Goal: Find specific page/section: Find specific page/section

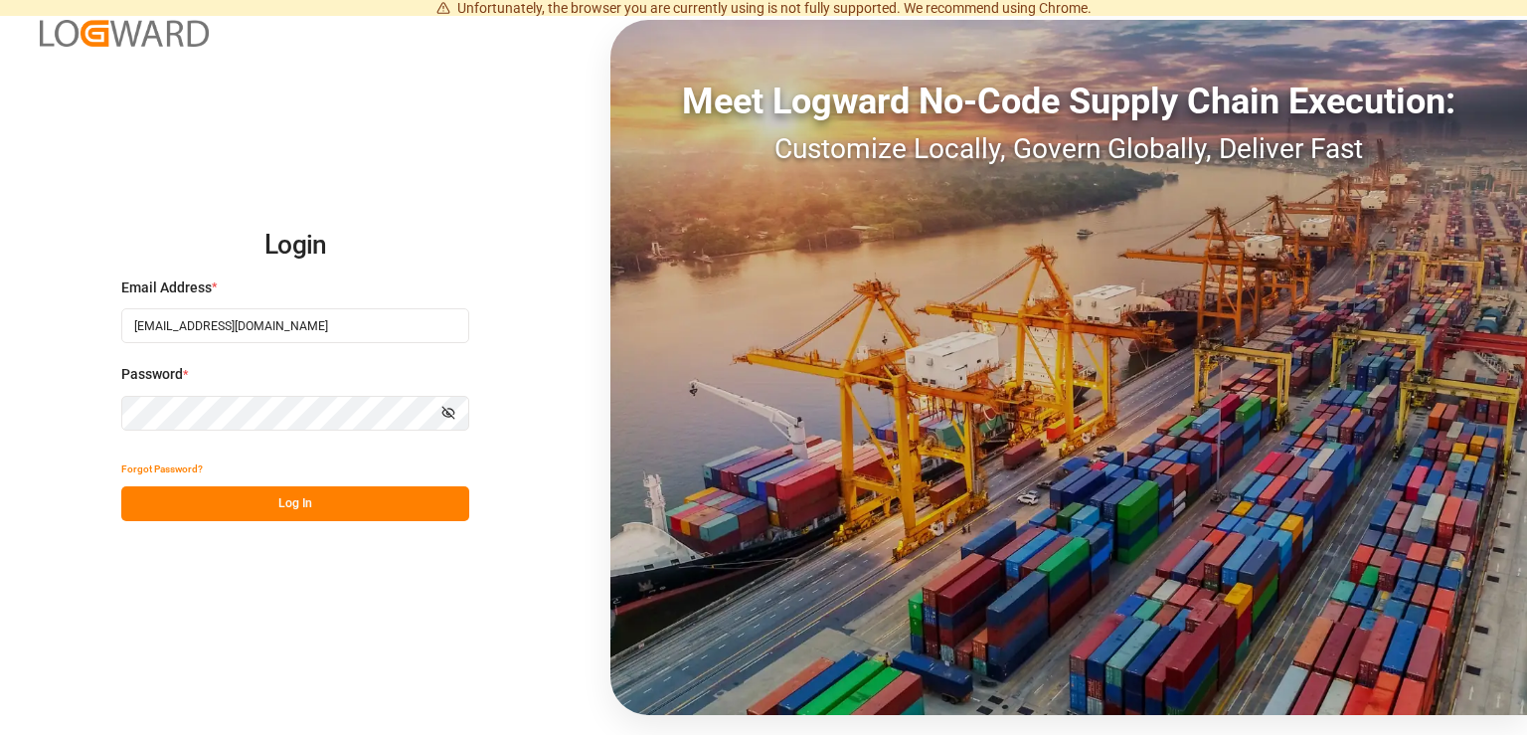
click at [316, 496] on button "Log In" at bounding box center [295, 503] width 348 height 35
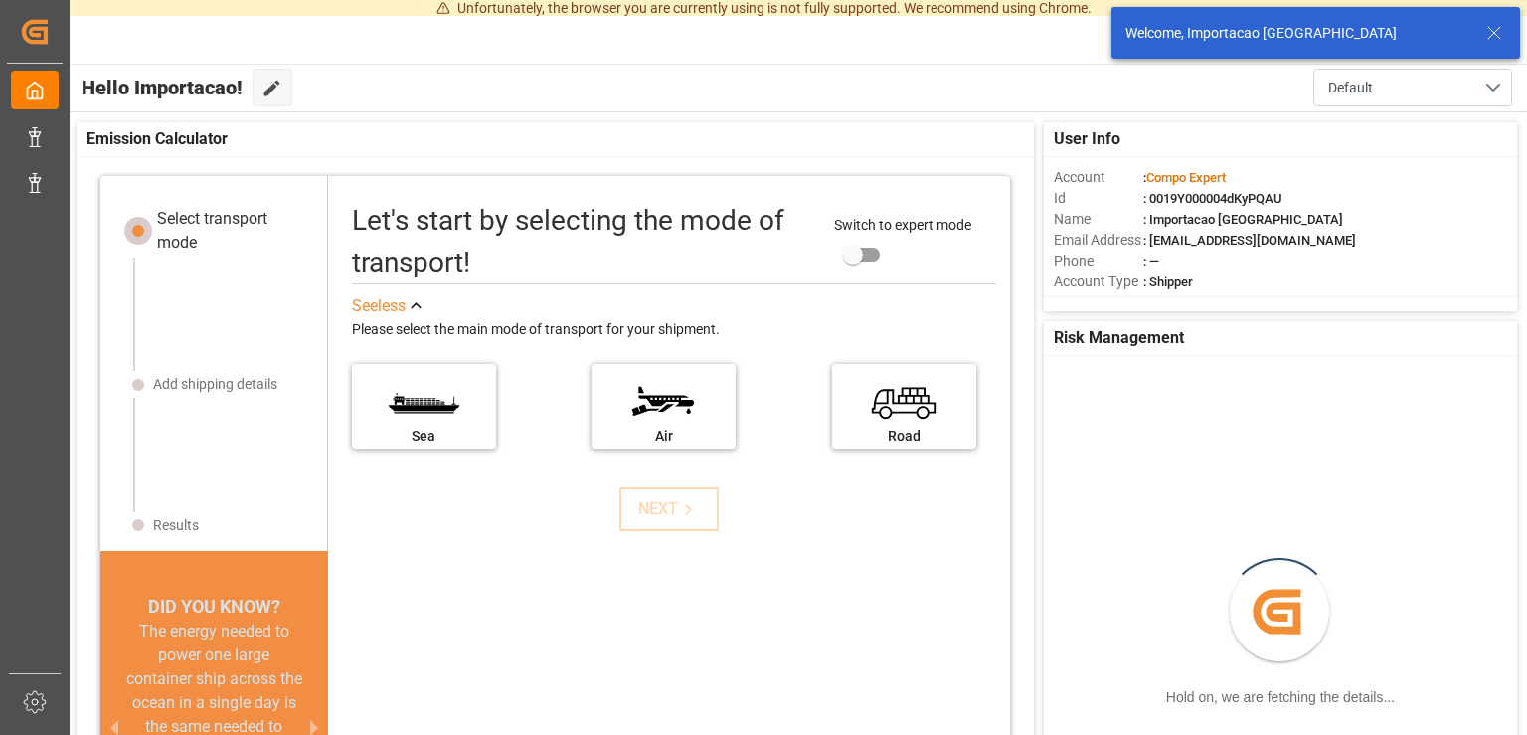
click at [1495, 31] on icon at bounding box center [1495, 33] width 24 height 24
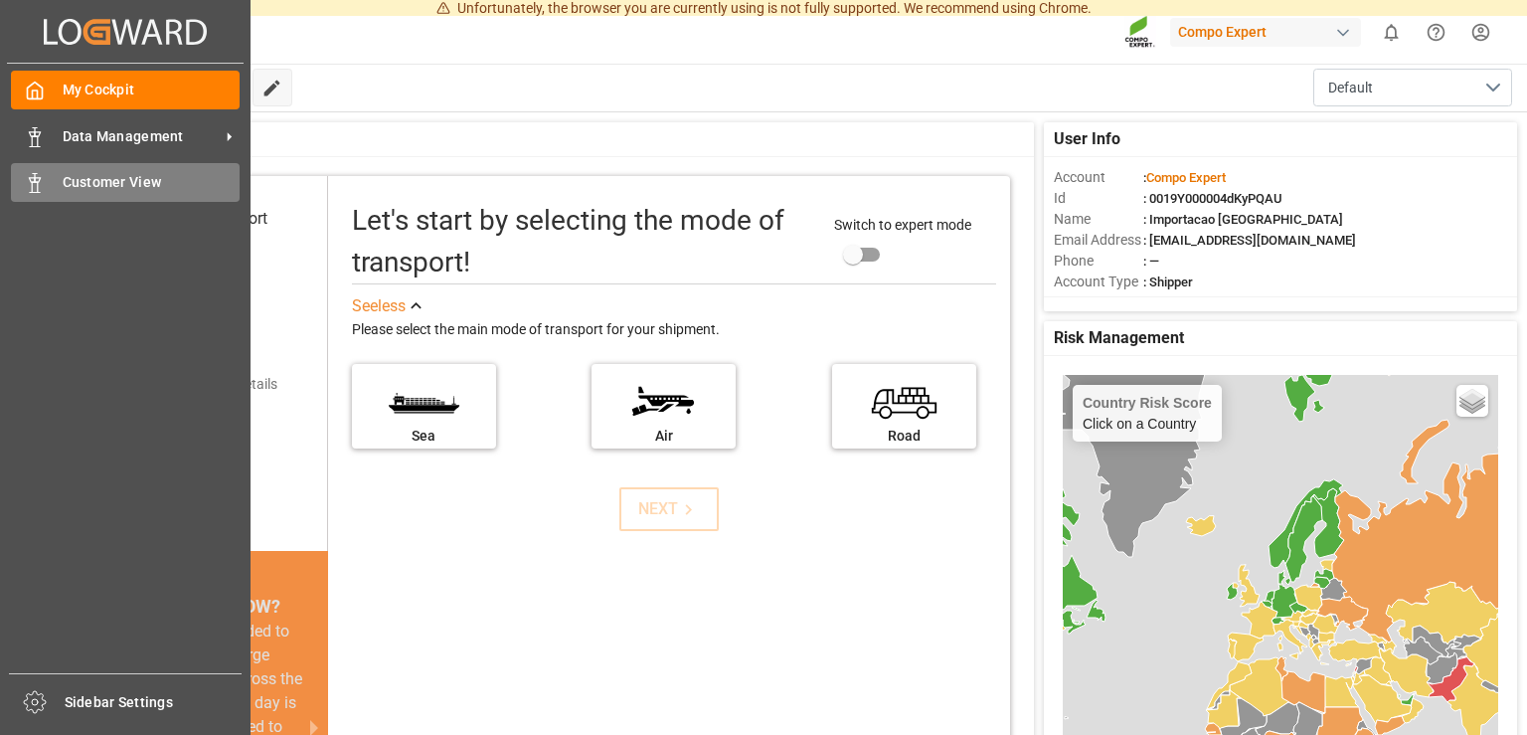
click at [44, 193] on icon at bounding box center [35, 183] width 20 height 20
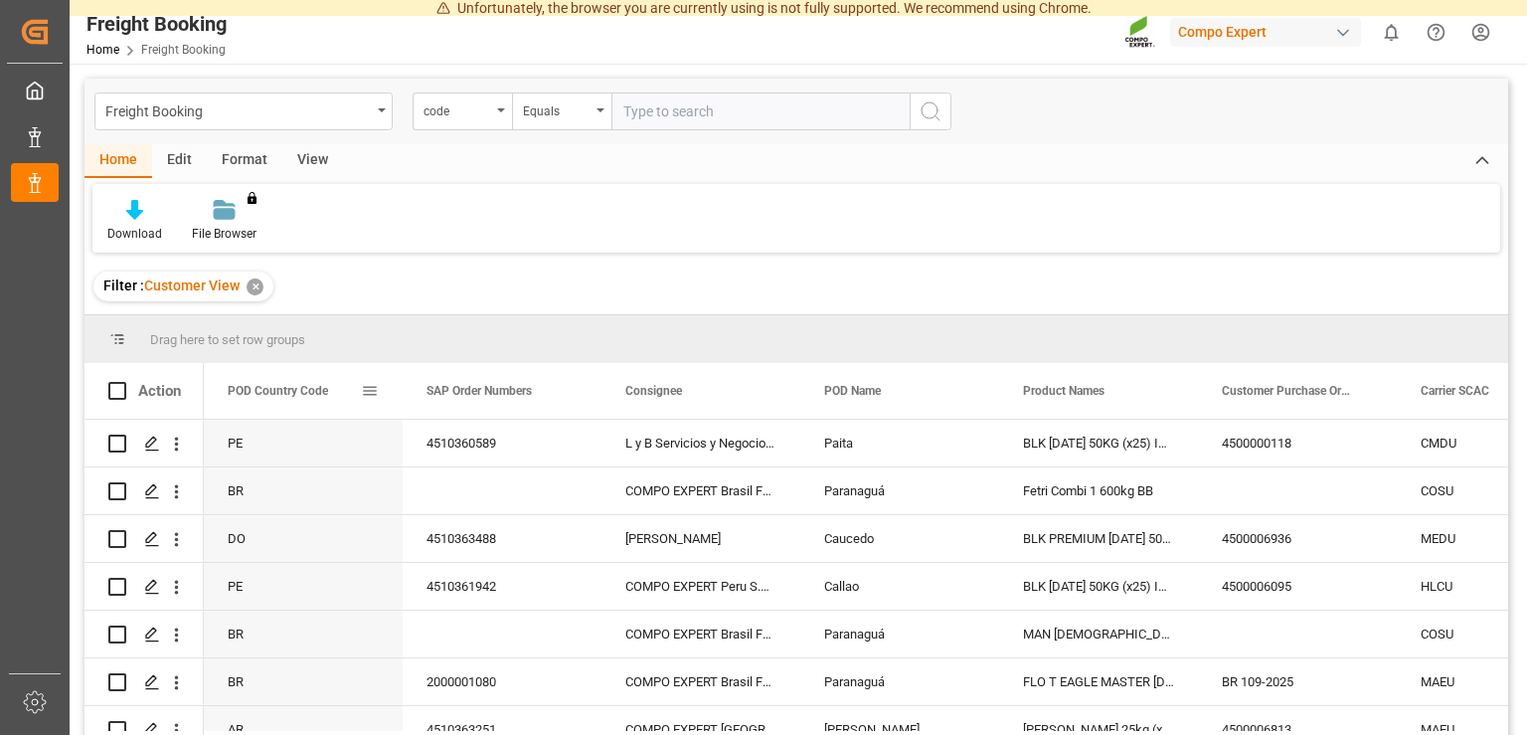
click at [370, 396] on span at bounding box center [370, 391] width 18 height 18
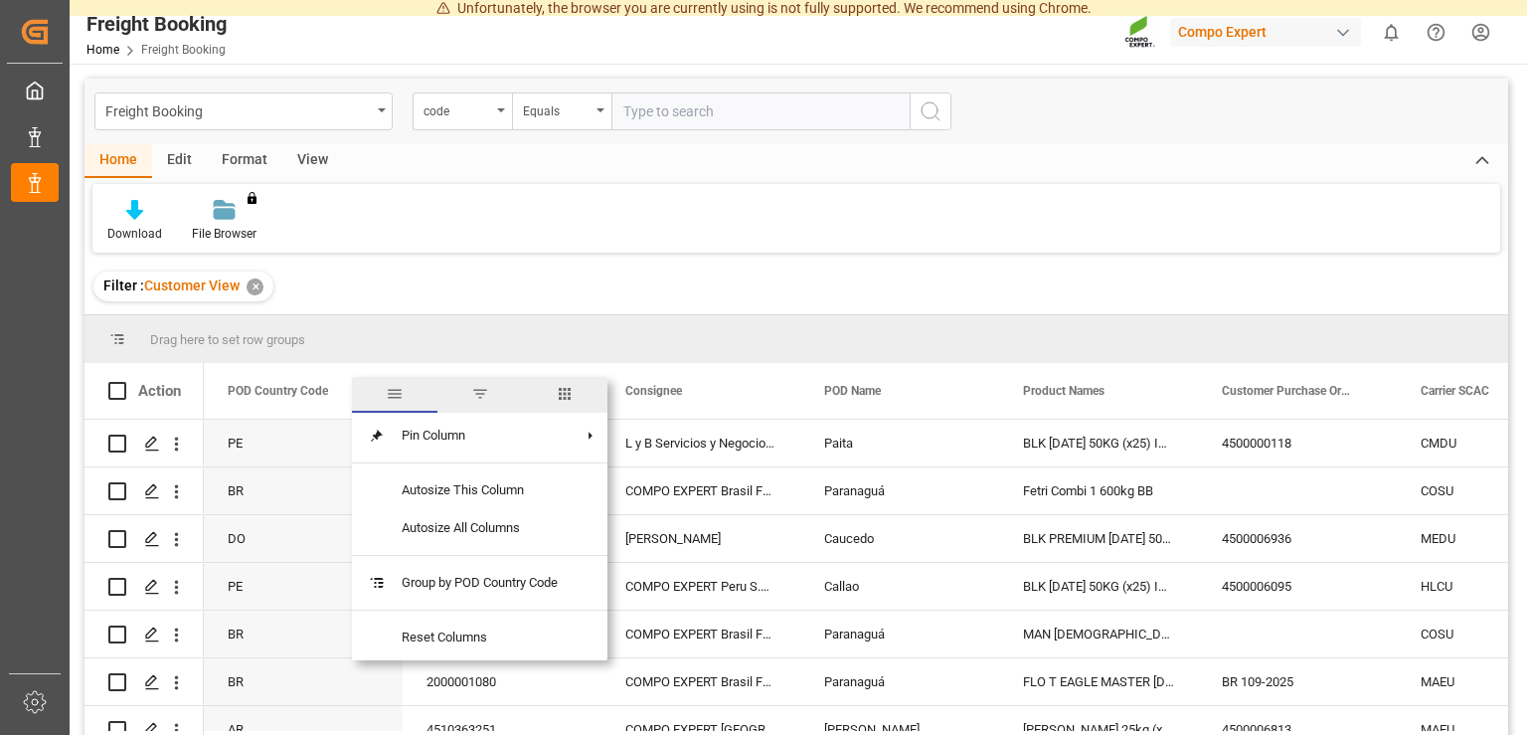
click at [479, 401] on span "filter" at bounding box center [480, 394] width 18 height 18
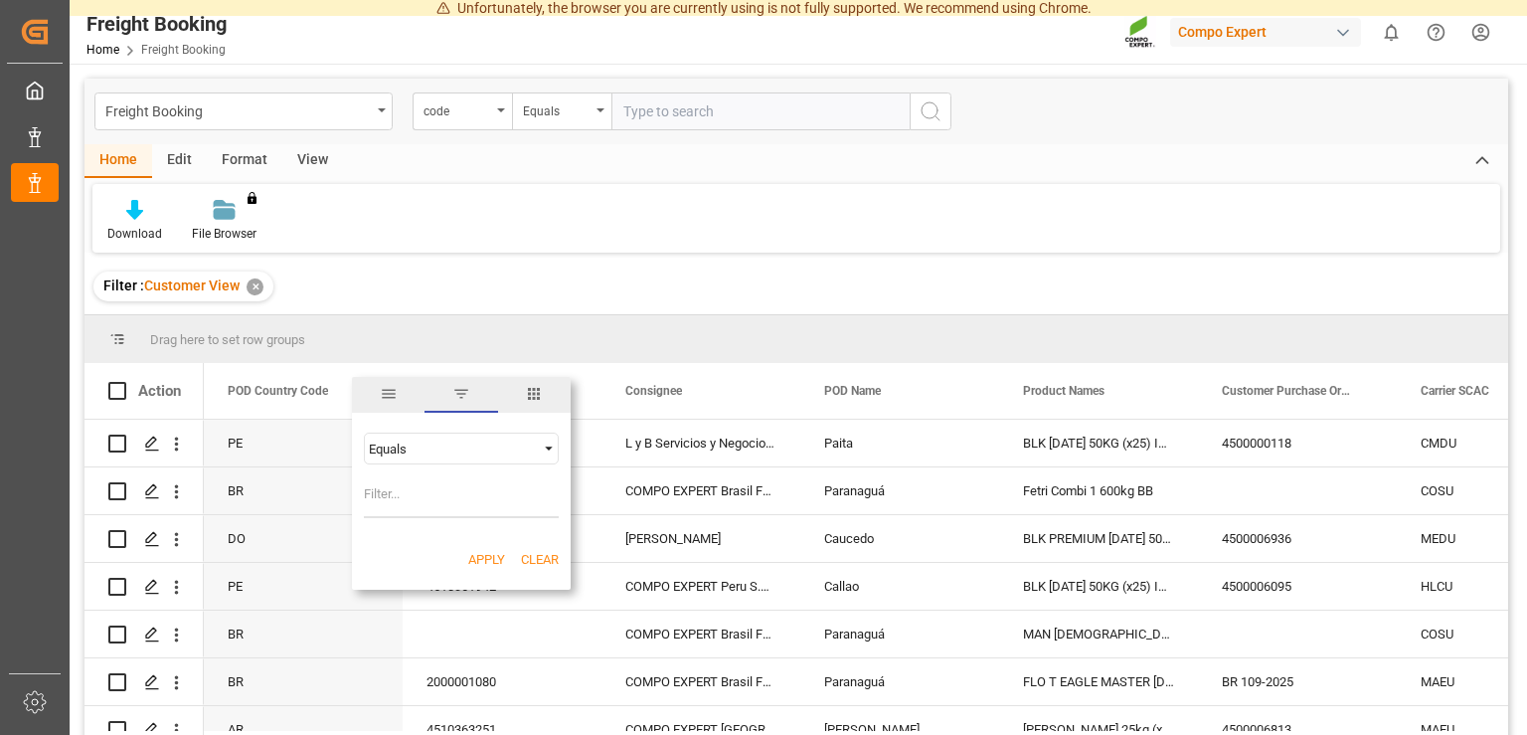
click at [455, 504] on input "Filter Value" at bounding box center [461, 498] width 195 height 40
type input "BR"
click at [488, 561] on button "Apply" at bounding box center [486, 560] width 37 height 20
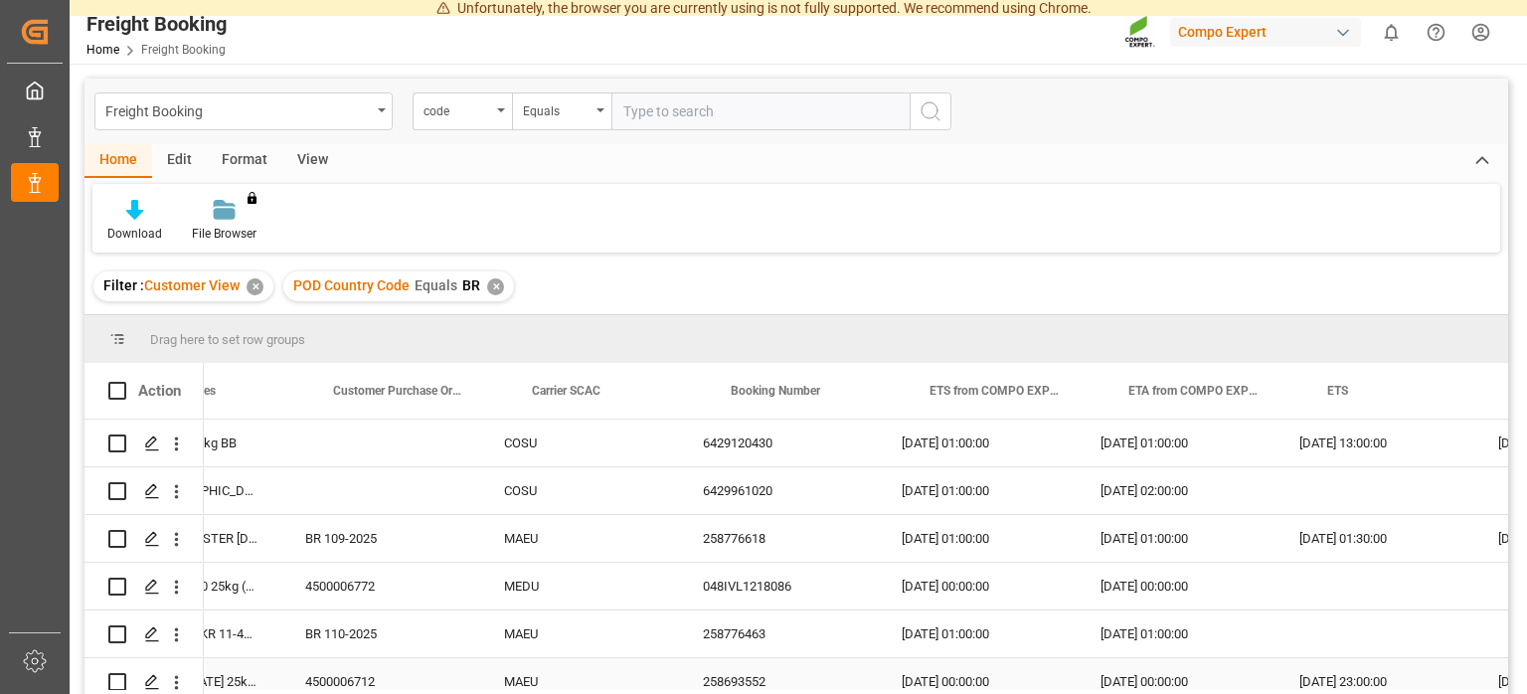
scroll to position [0, 917]
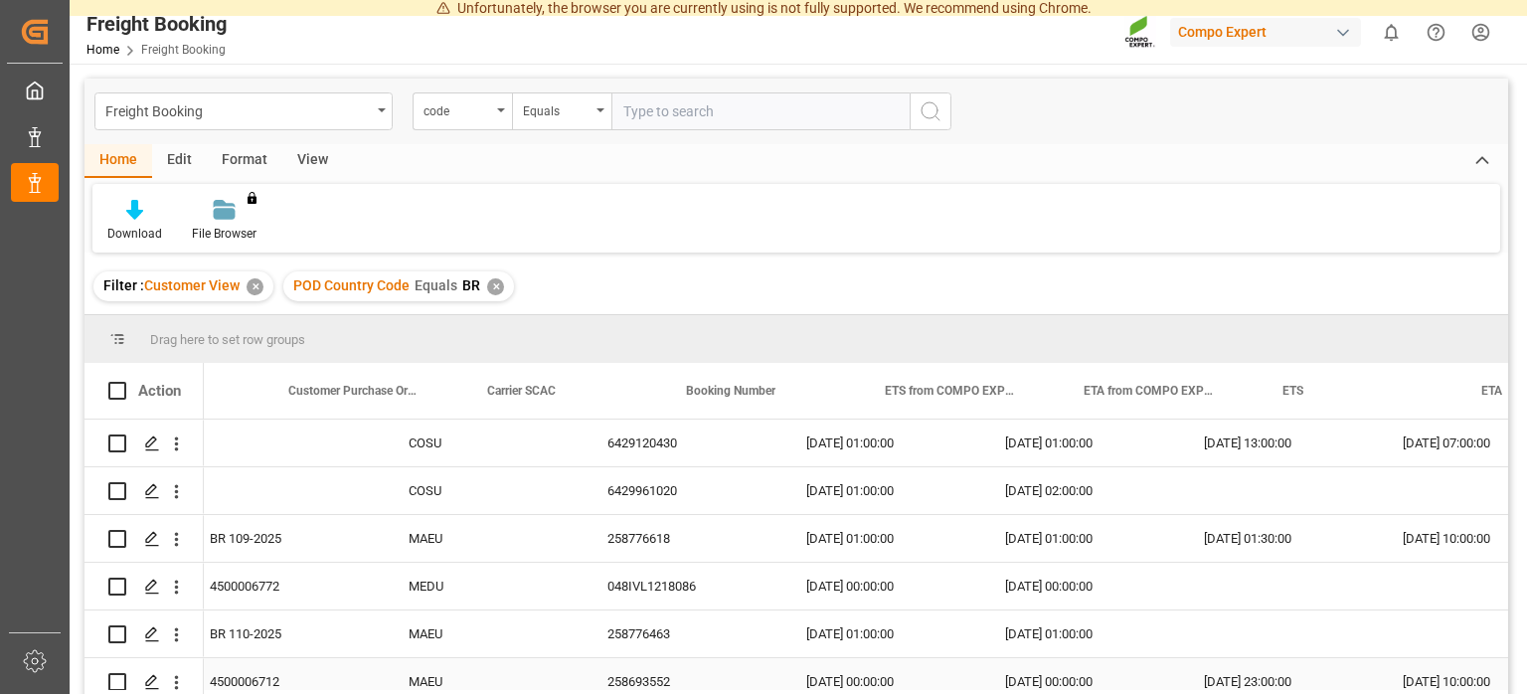
drag, startPoint x: 722, startPoint y: 691, endPoint x: 1239, endPoint y: 674, distance: 517.4
click at [1223, 678] on div "Action POD Name Product Names Customer Purchase Order Numbers" at bounding box center [797, 535] width 1424 height 344
